Goal: Information Seeking & Learning: Learn about a topic

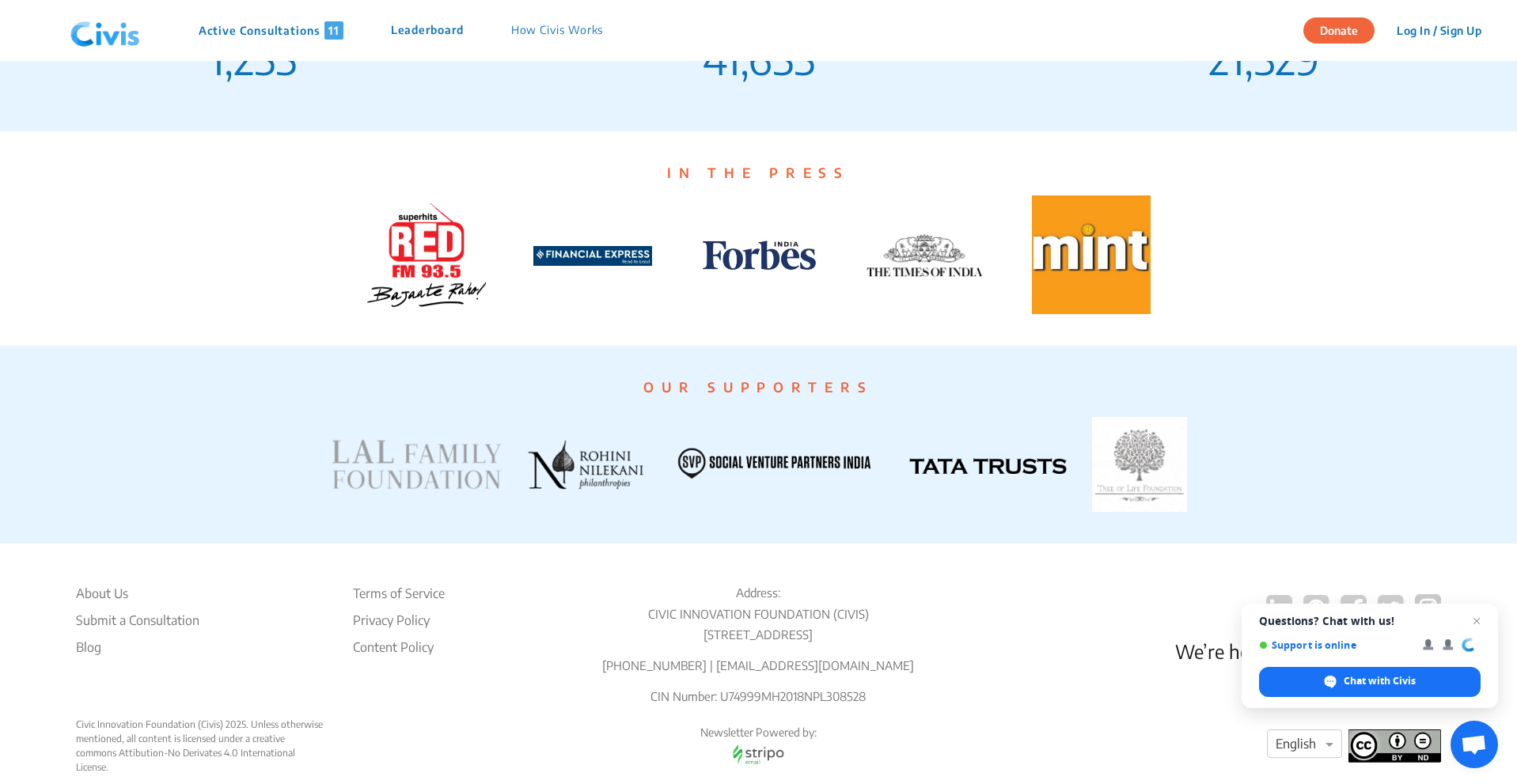
scroll to position [2851, 0]
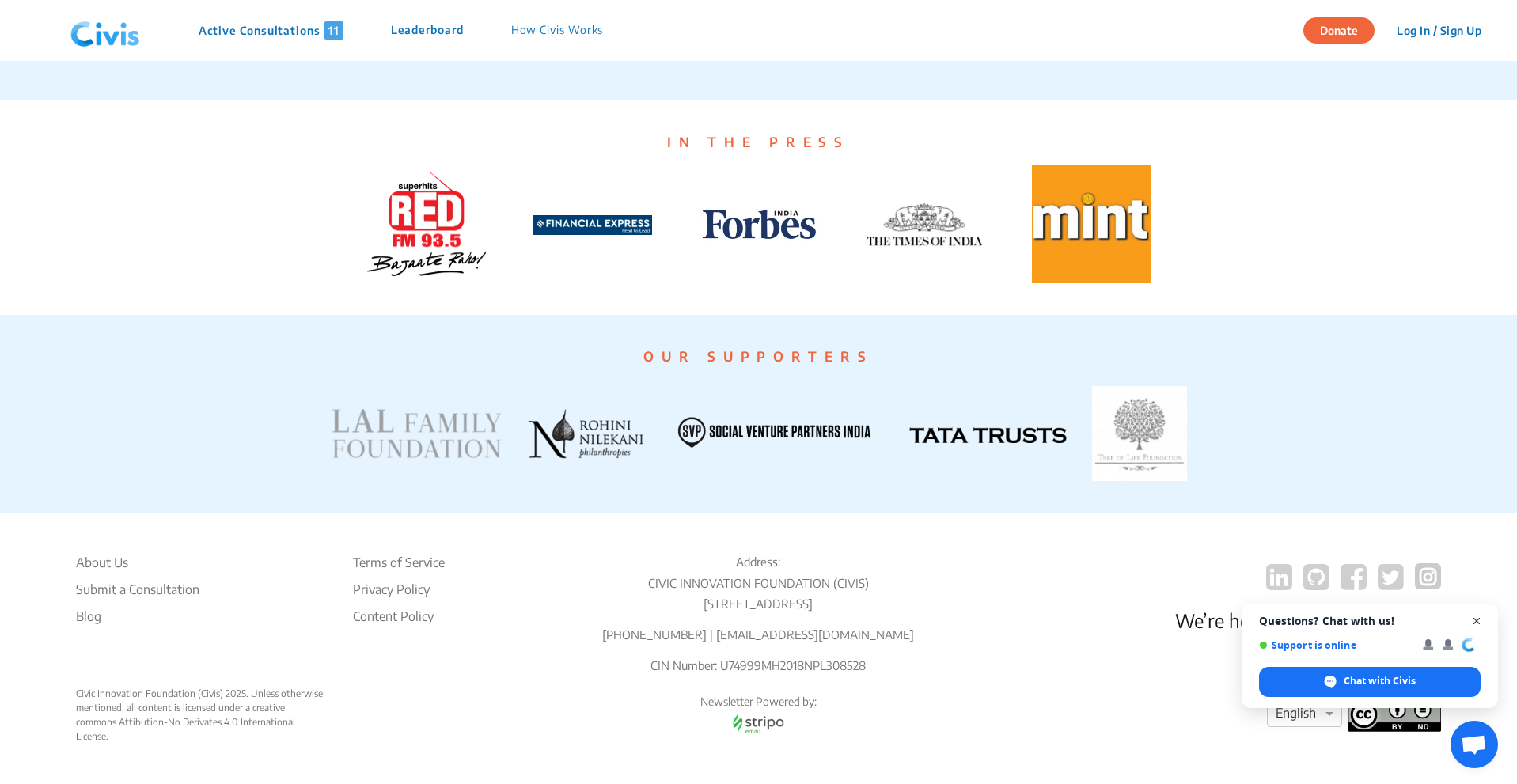
drag, startPoint x: 1479, startPoint y: 620, endPoint x: 1490, endPoint y: 619, distance: 11.0
click at [1479, 619] on span "Close chat" at bounding box center [1476, 621] width 19 height 19
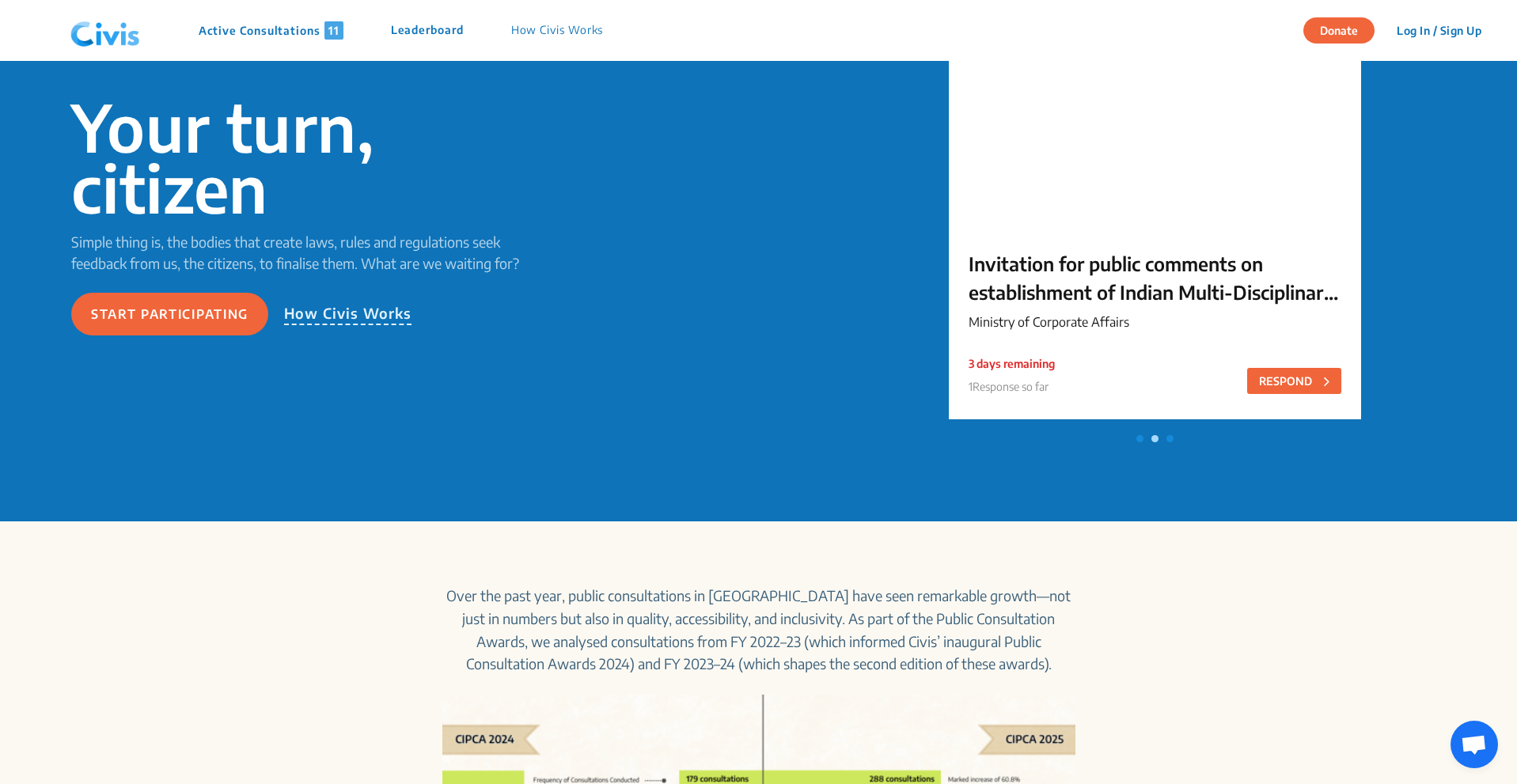
scroll to position [0, 0]
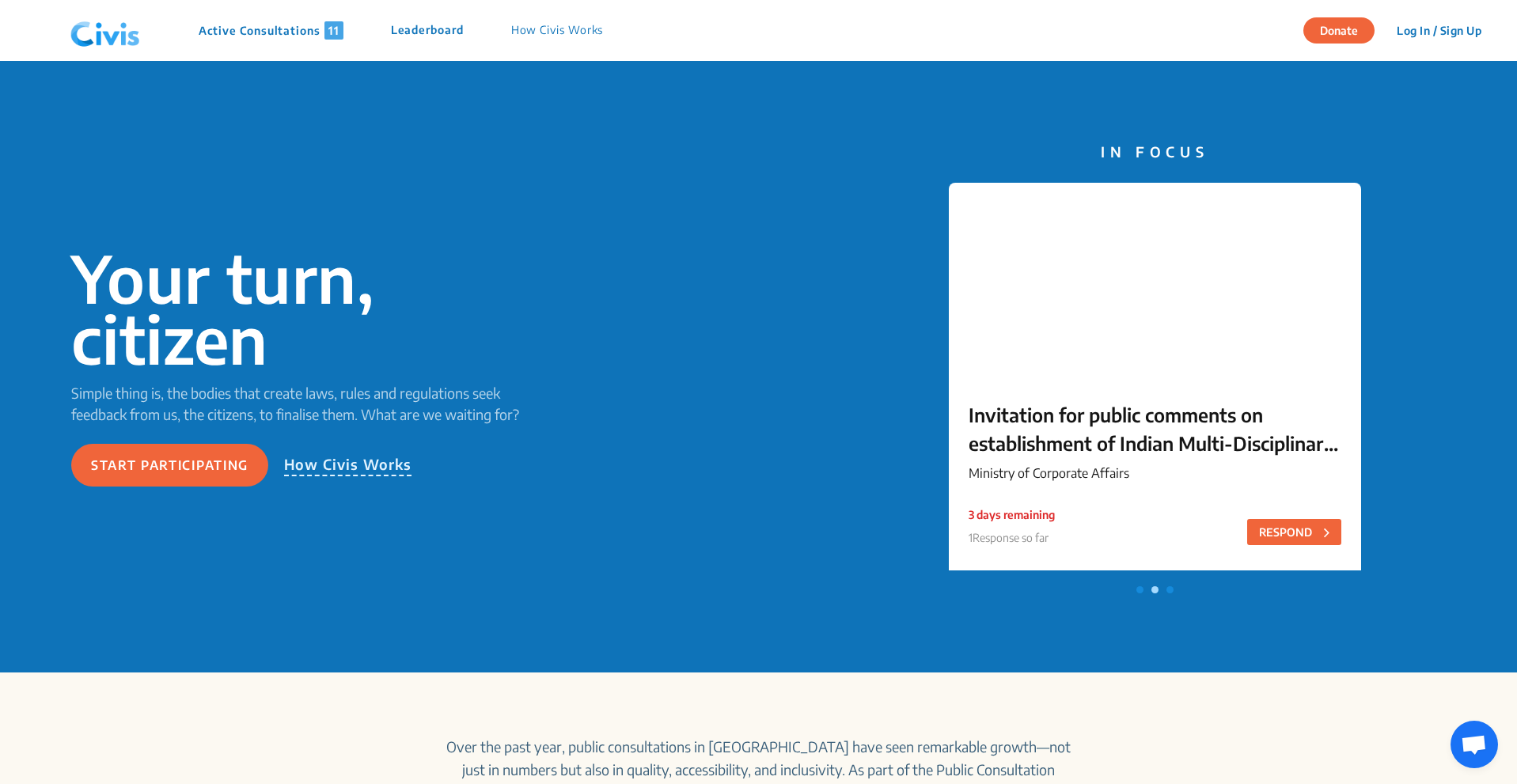
click at [247, 30] on p "Active Consultations 11" at bounding box center [272, 30] width 145 height 18
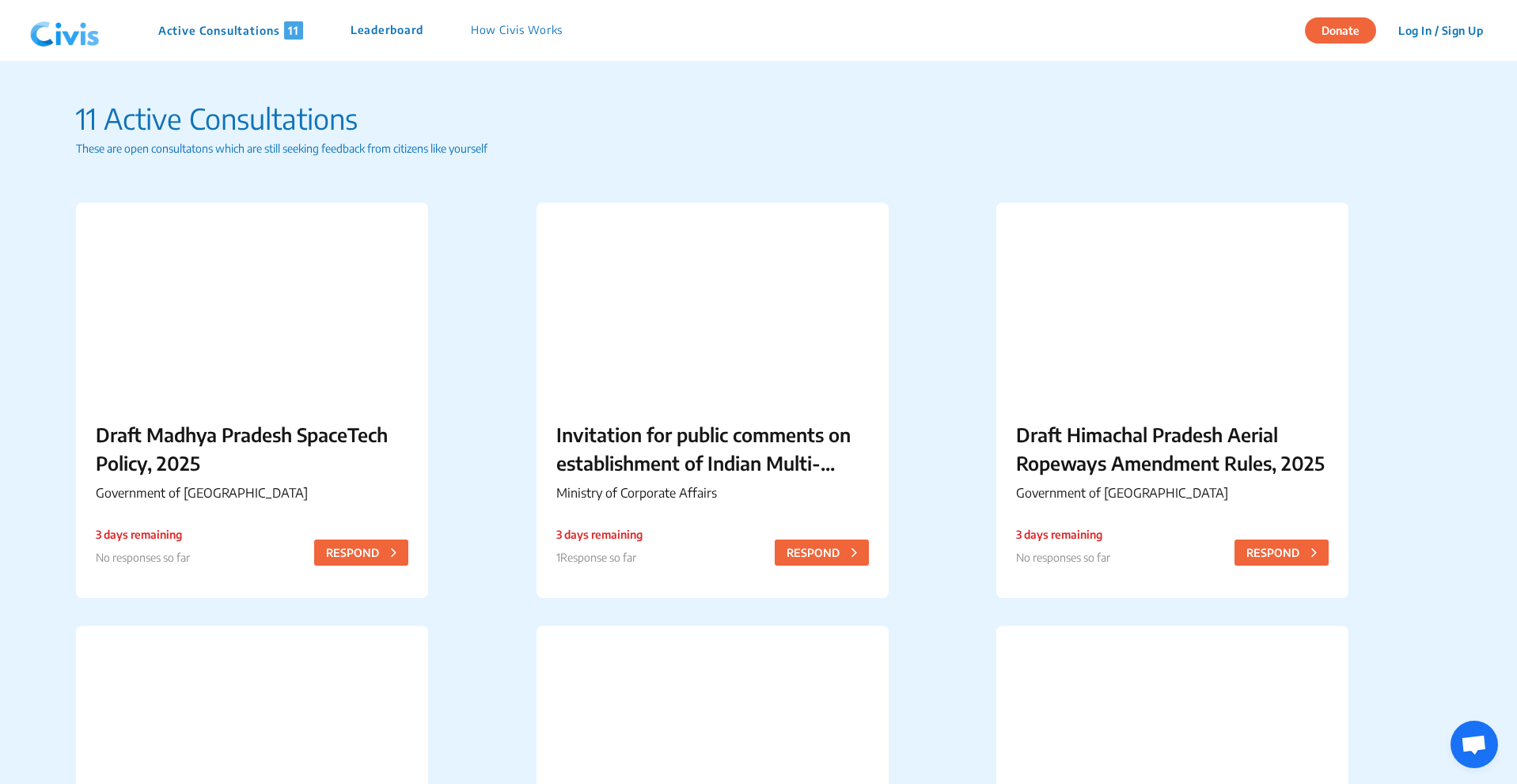
click at [375, 24] on p "Leaderboard" at bounding box center [386, 30] width 73 height 18
click at [522, 30] on p "How Civis Works" at bounding box center [516, 30] width 92 height 18
